Goal: Navigation & Orientation: Find specific page/section

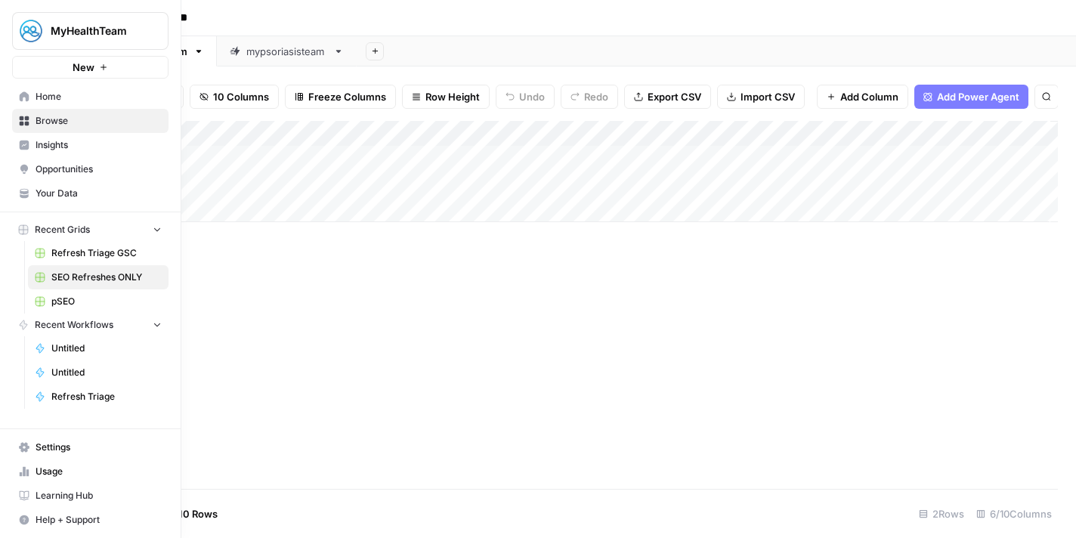
click at [31, 97] on link "Home" at bounding box center [90, 97] width 156 height 24
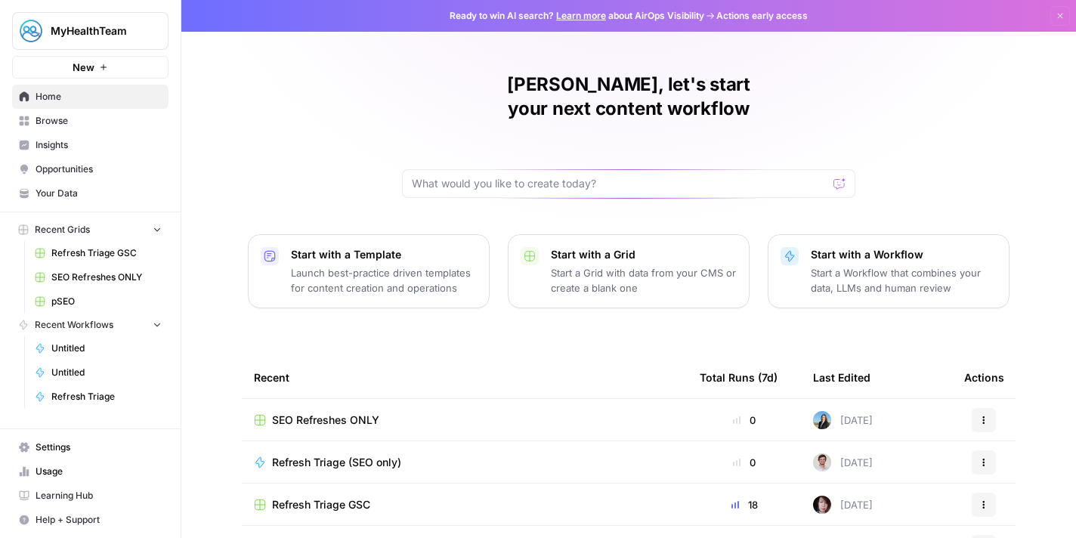
click at [107, 278] on span "SEO Refreshes ONLY" at bounding box center [106, 277] width 110 height 14
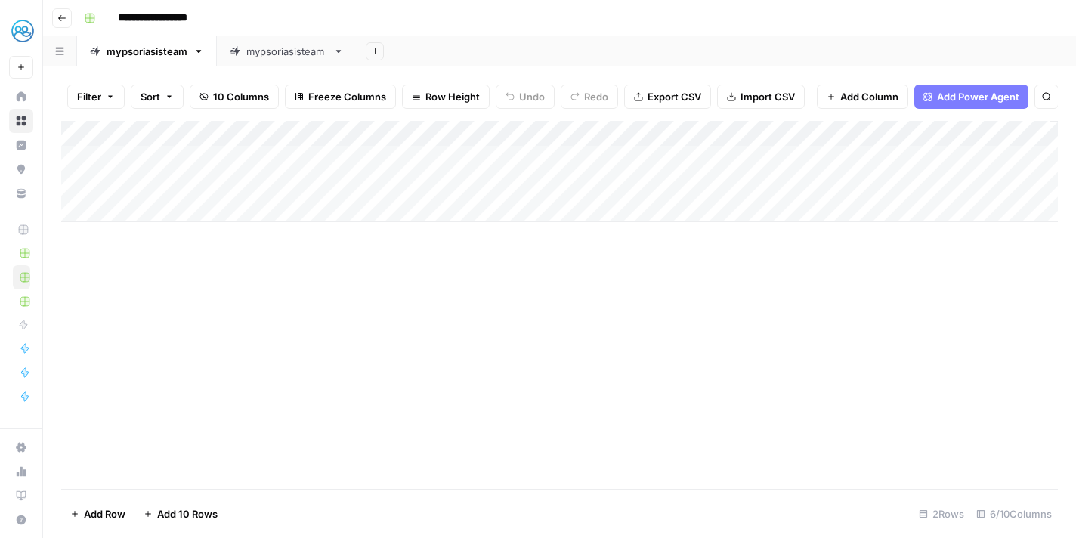
click at [284, 52] on div "mypsoriasisteam" at bounding box center [286, 51] width 81 height 15
click at [171, 63] on link "mypsoriasisteam" at bounding box center [147, 51] width 140 height 30
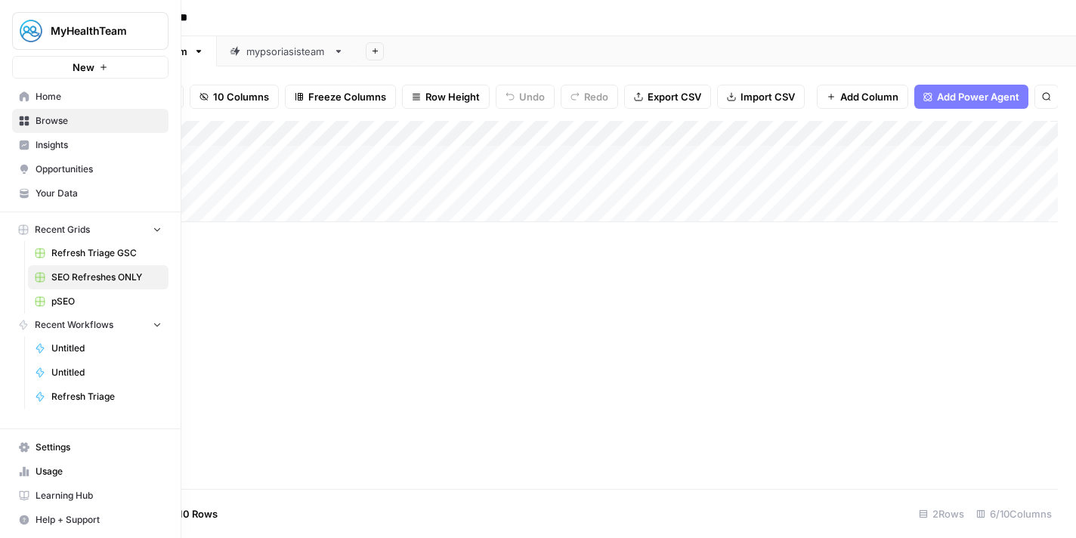
click at [42, 103] on link "Home" at bounding box center [90, 97] width 156 height 24
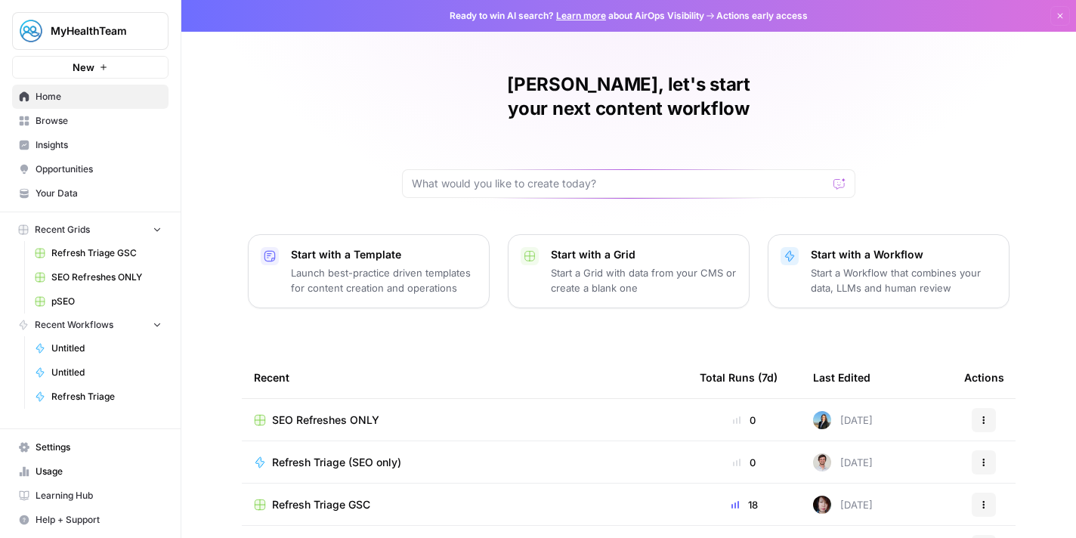
click at [82, 252] on span "Refresh Triage GSC" at bounding box center [106, 253] width 110 height 14
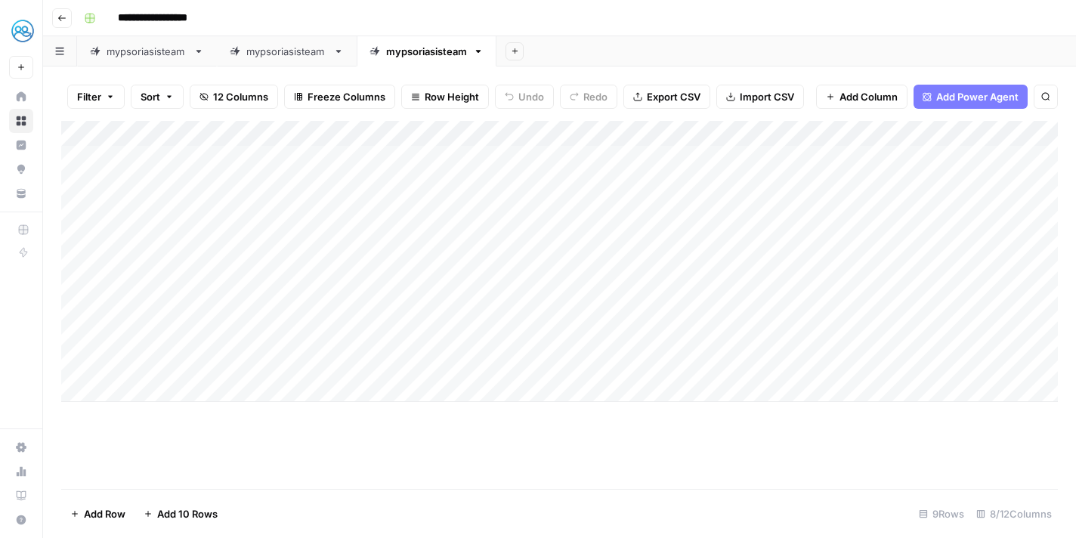
click at [490, 53] on link "mypsoriasisteam" at bounding box center [427, 51] width 140 height 30
click at [483, 52] on button "button" at bounding box center [478, 51] width 11 height 11
click at [573, 54] on div "Add Sheet" at bounding box center [785, 51] width 579 height 30
click at [303, 57] on div "mypsoriasisteam" at bounding box center [286, 51] width 81 height 15
click at [408, 62] on link "mypsoriasisteam" at bounding box center [427, 51] width 140 height 30
